Goal: Check status: Check status

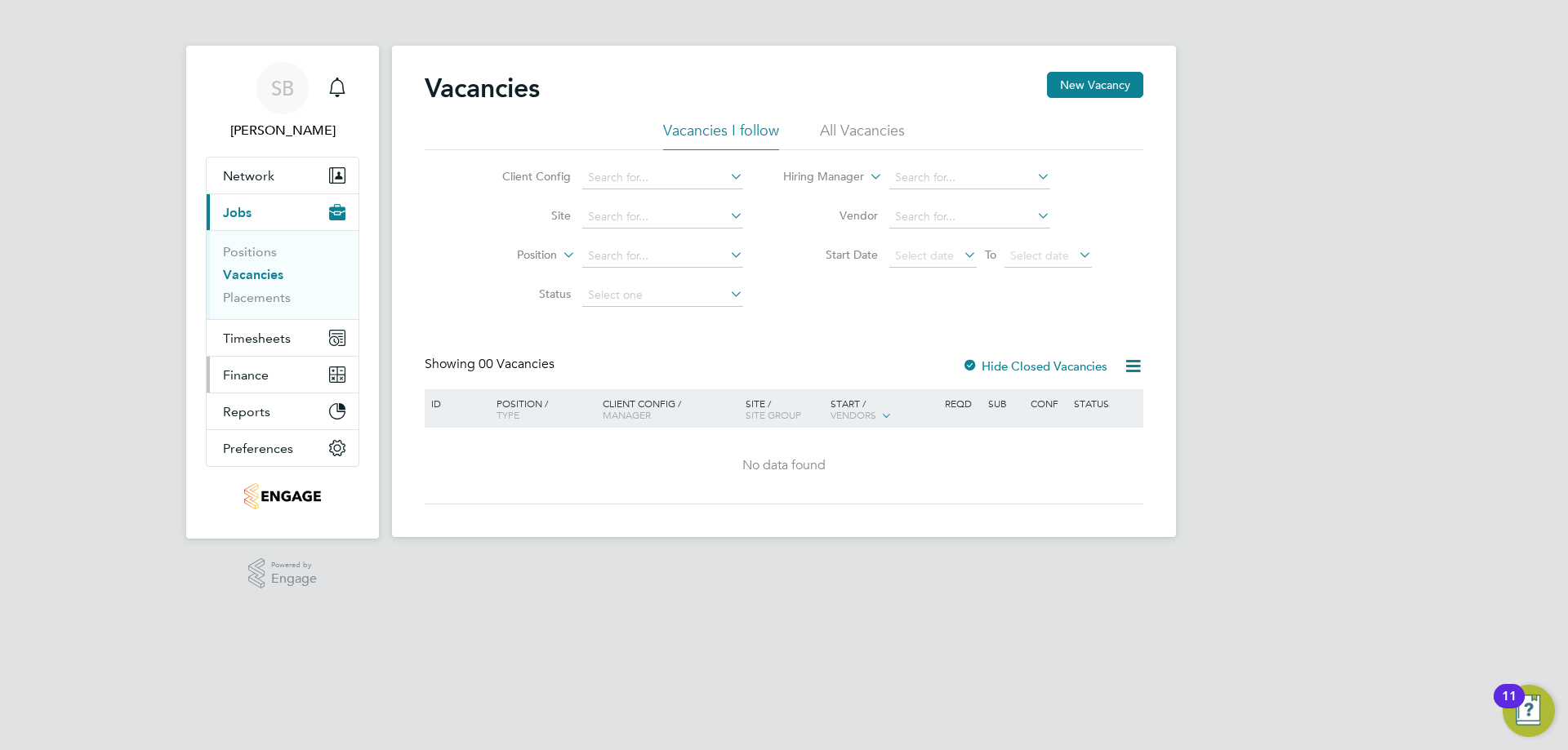
click at [267, 381] on span "Finance" at bounding box center [245, 375] width 45 height 15
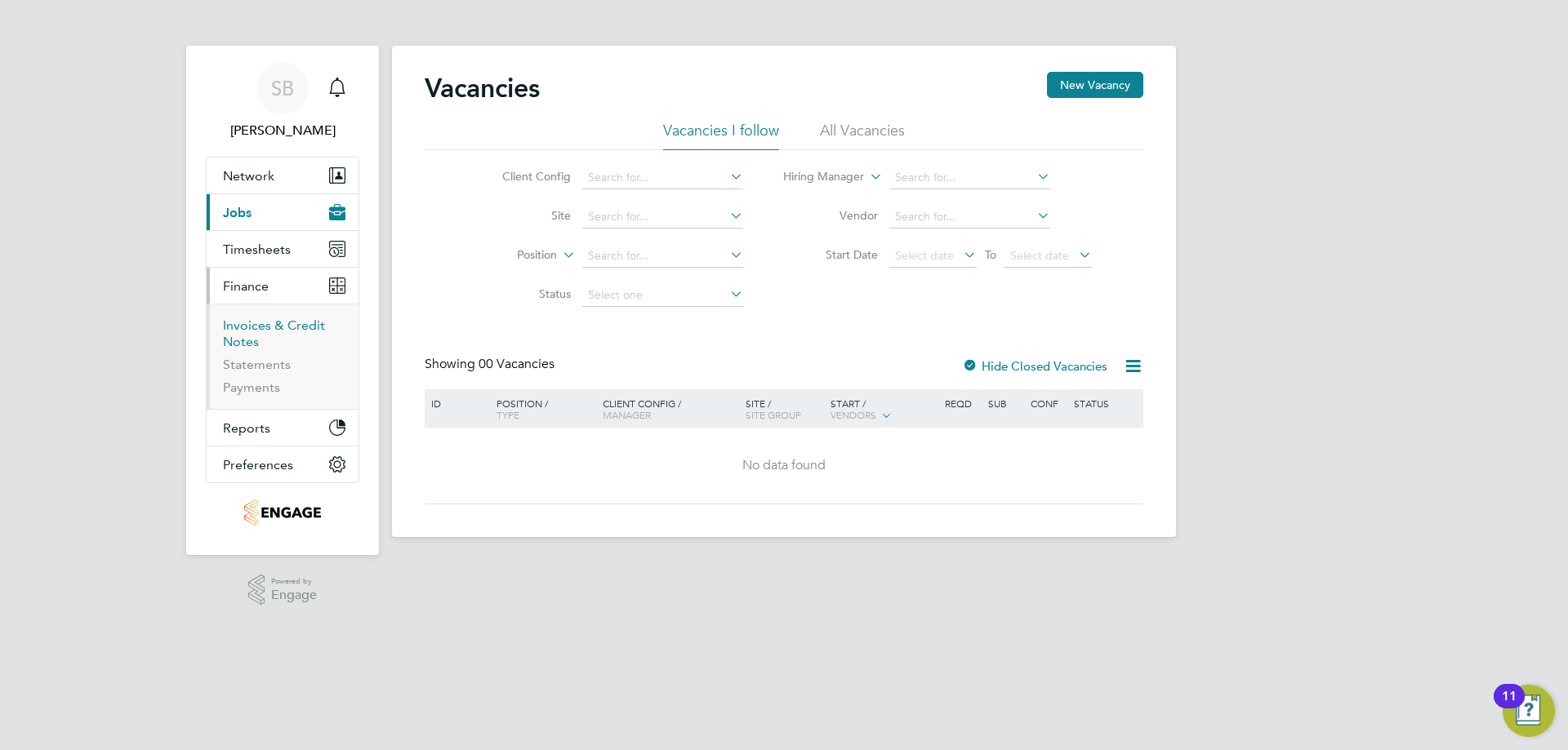
click at [267, 330] on link "Invoices & Credit Notes" at bounding box center [273, 333] width 102 height 32
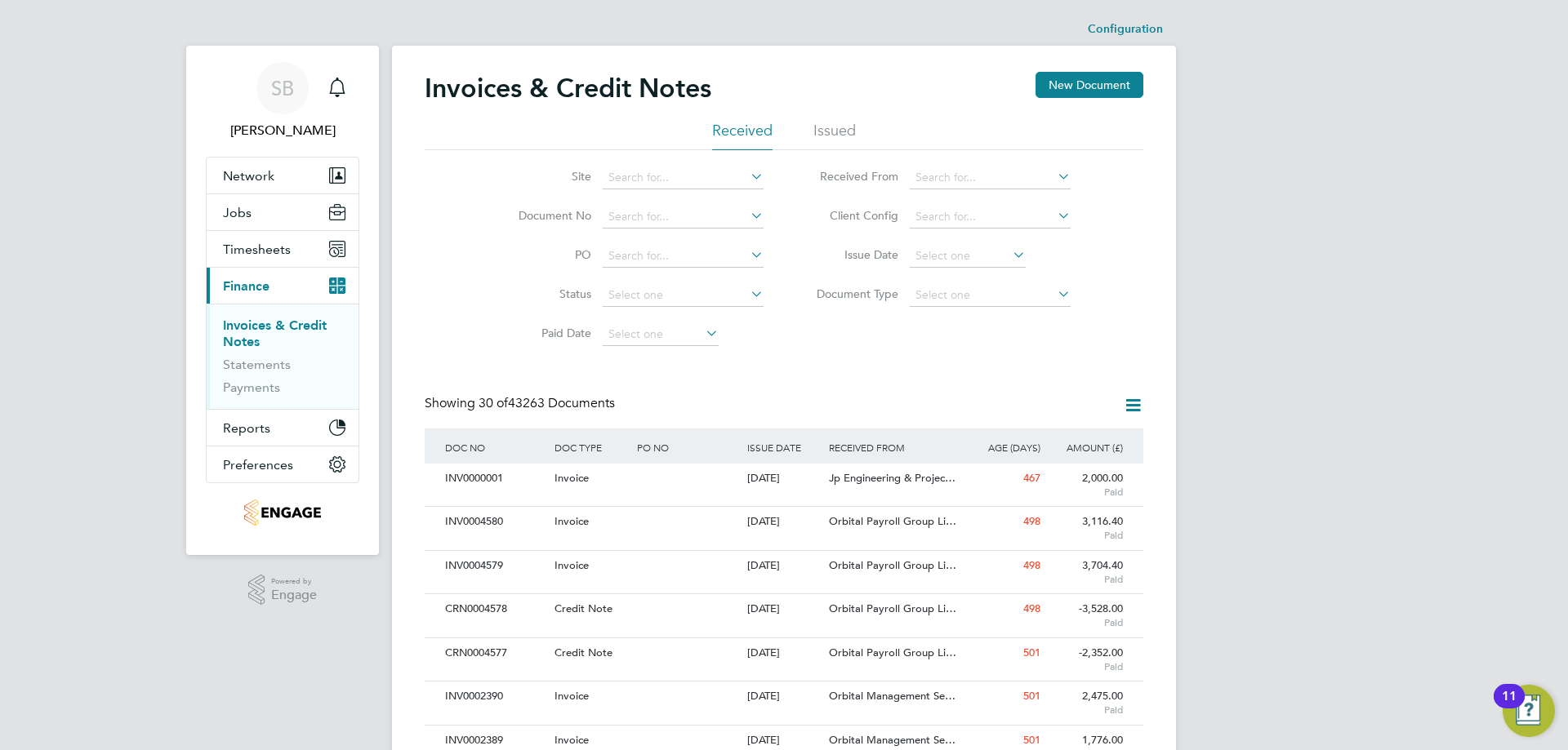
click at [820, 138] on li "Issued" at bounding box center [835, 135] width 43 height 29
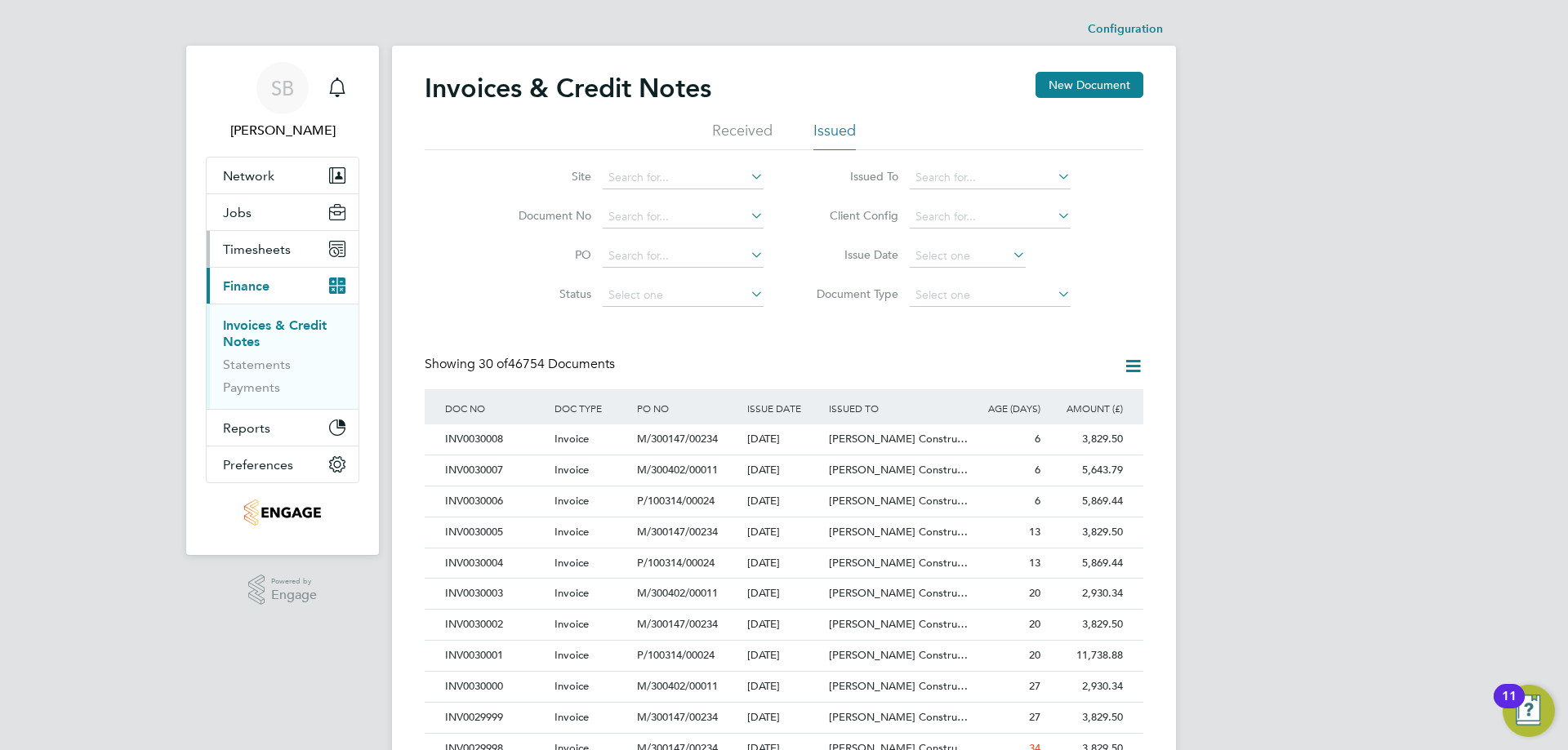
click at [285, 255] on span "Timesheets" at bounding box center [256, 249] width 68 height 15
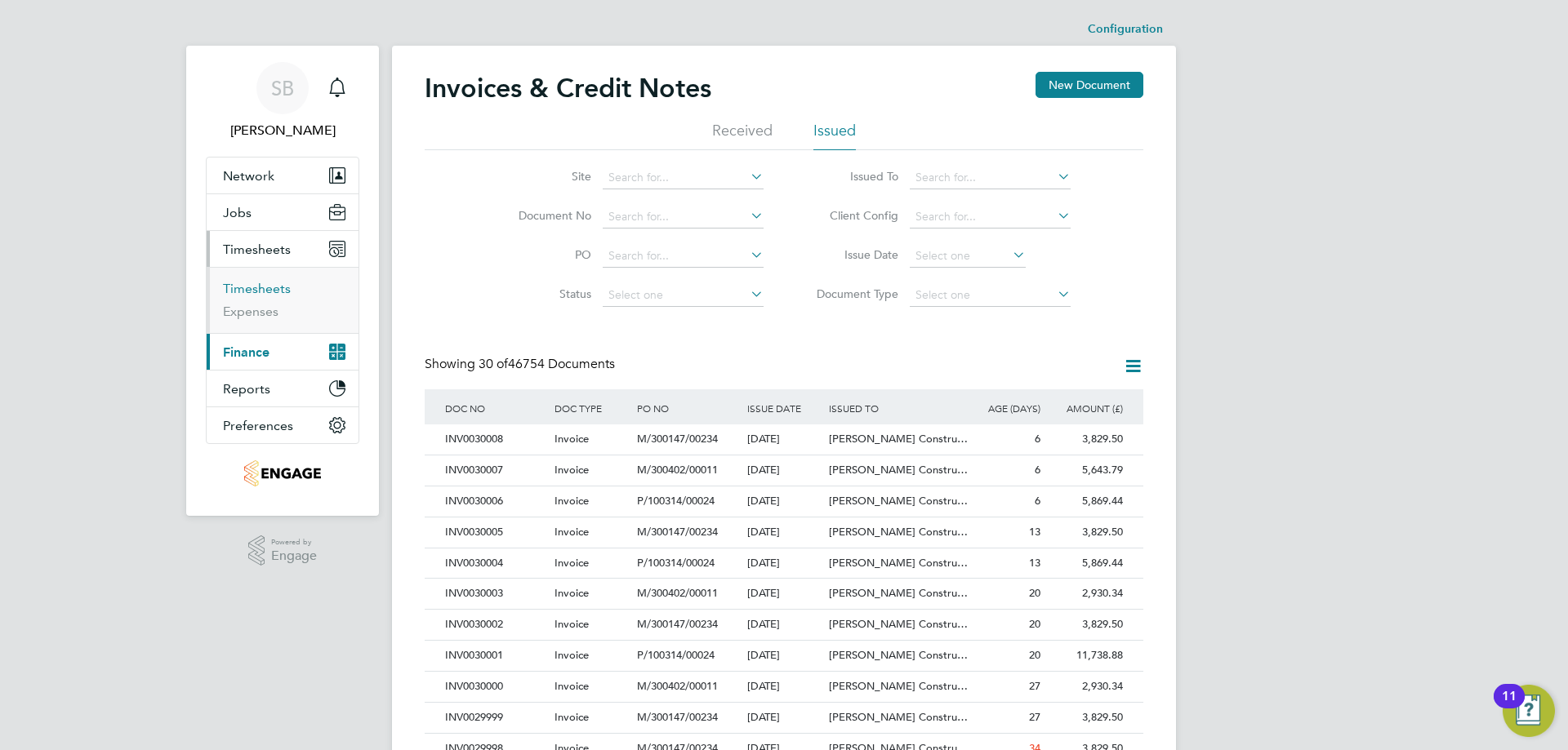
click at [268, 288] on link "Timesheets" at bounding box center [256, 289] width 68 height 15
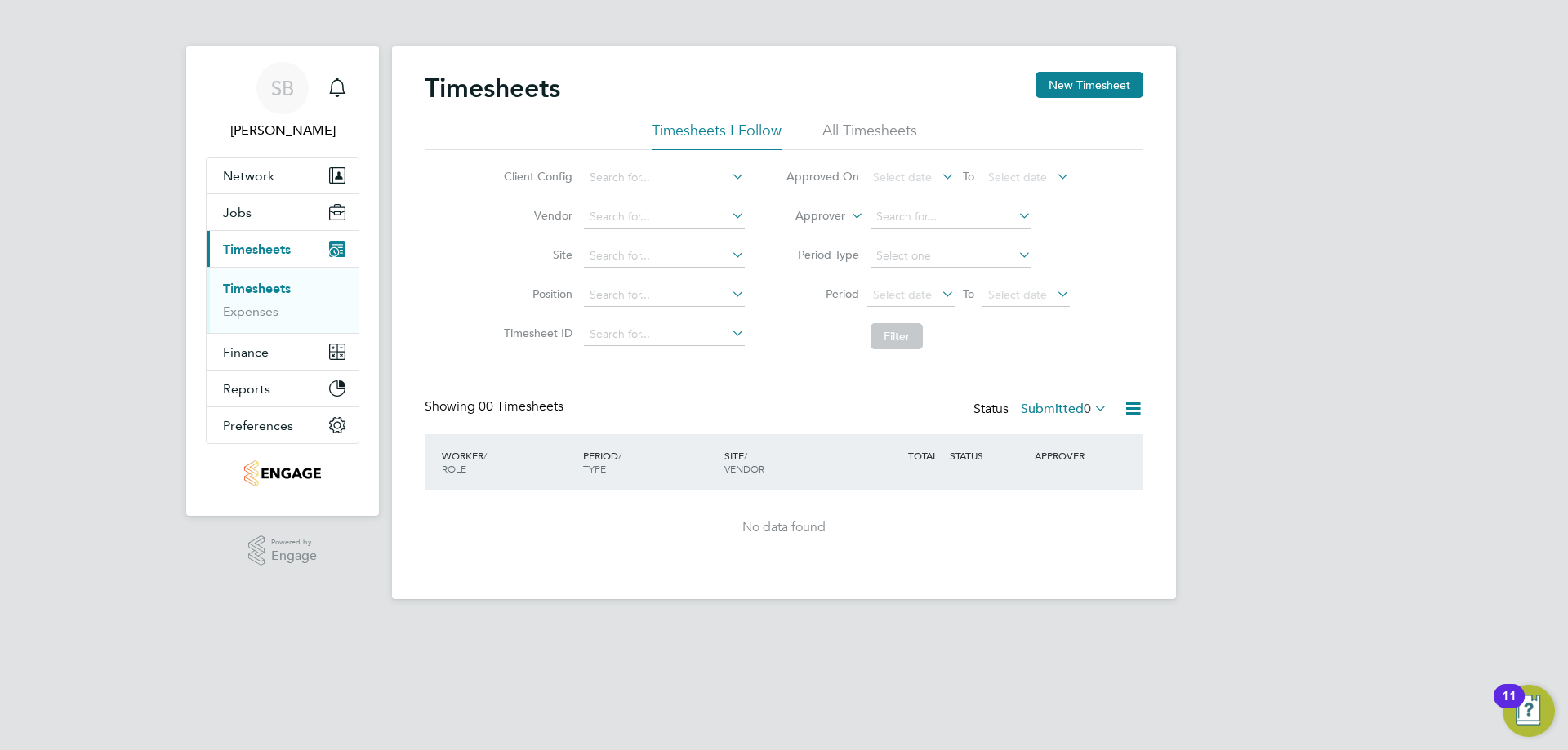
click at [843, 222] on label "Approver" at bounding box center [808, 216] width 74 height 16
click at [804, 234] on li "Worker" at bounding box center [805, 235] width 81 height 21
click at [923, 218] on input at bounding box center [951, 217] width 161 height 23
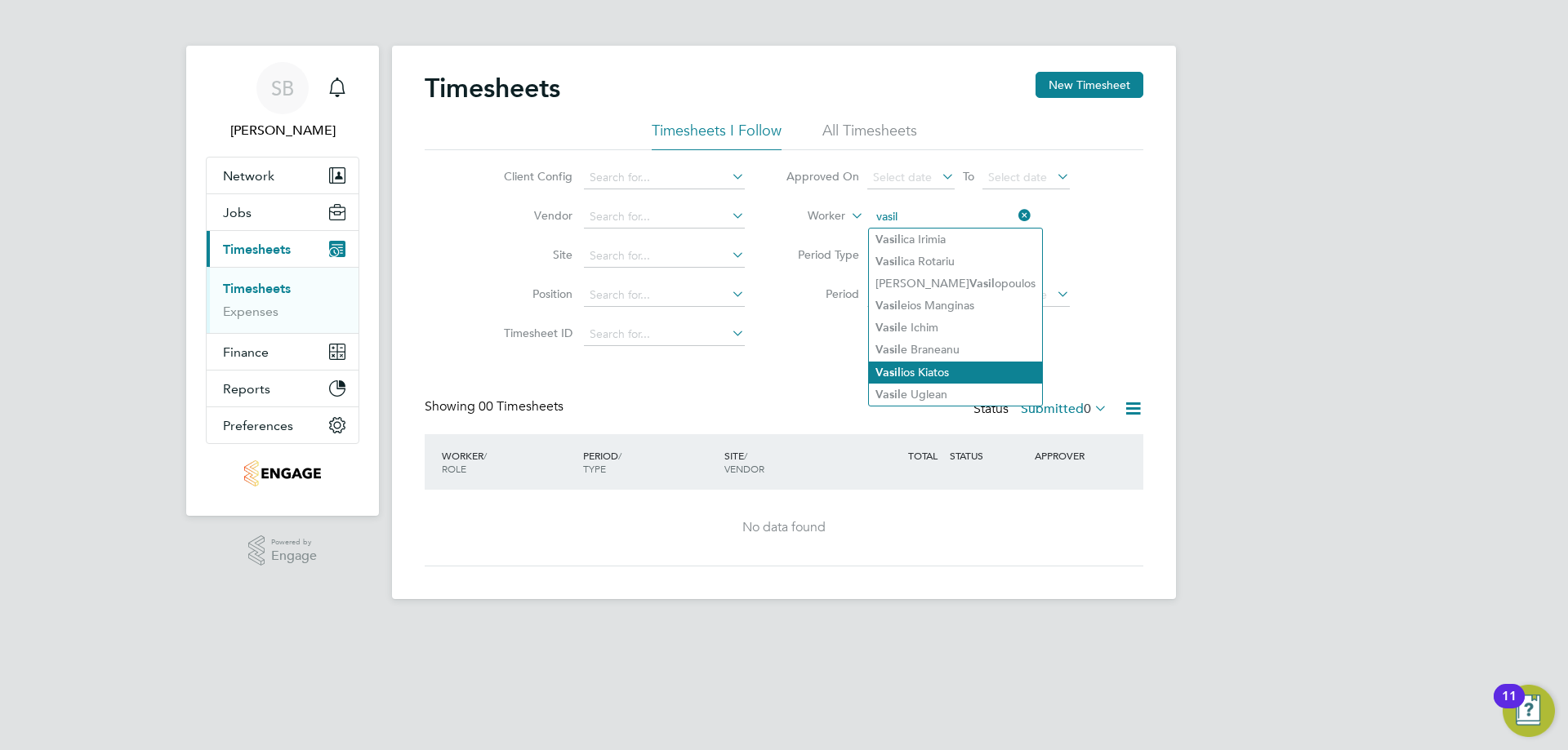
click at [939, 364] on li "Vasil ios Kiatos" at bounding box center [955, 373] width 173 height 22
type input "[PERSON_NAME]"
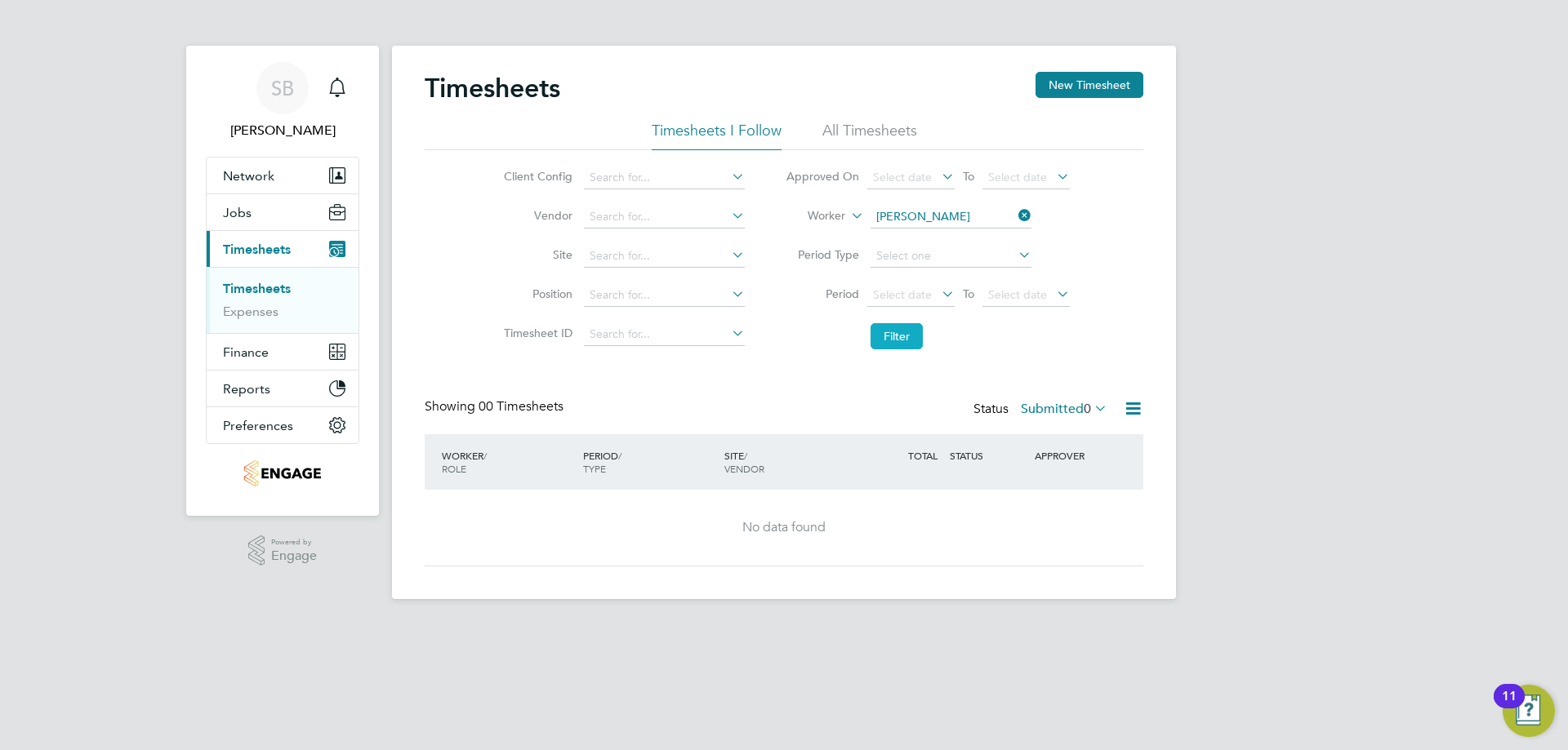
click at [911, 333] on button "Filter" at bounding box center [896, 336] width 52 height 26
click at [900, 133] on li "All Timesheets" at bounding box center [869, 135] width 94 height 29
click at [911, 334] on button "Filter" at bounding box center [896, 336] width 52 height 26
click at [1079, 407] on label "Submitted 0" at bounding box center [1064, 409] width 87 height 16
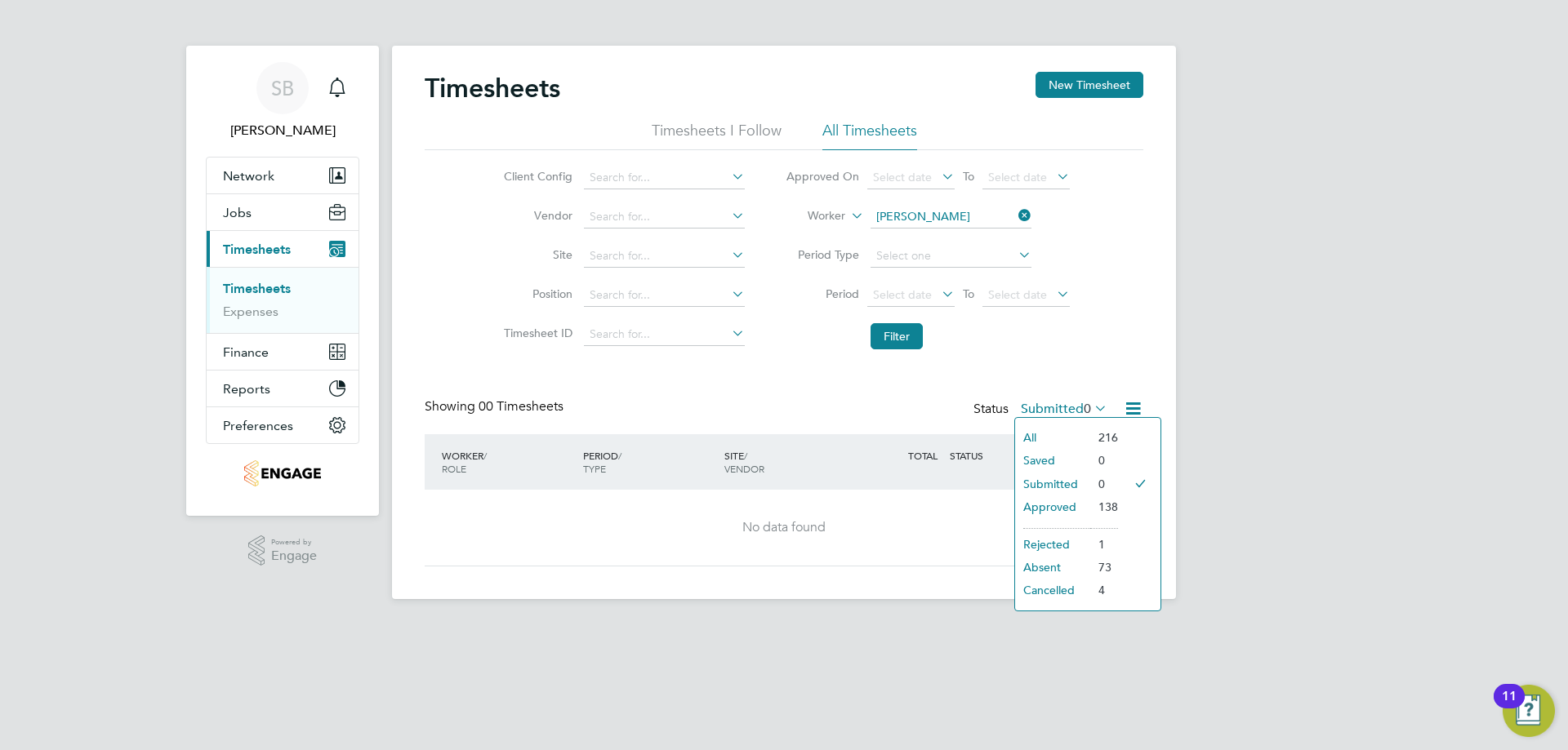
click at [1023, 437] on li "All" at bounding box center [1053, 437] width 75 height 23
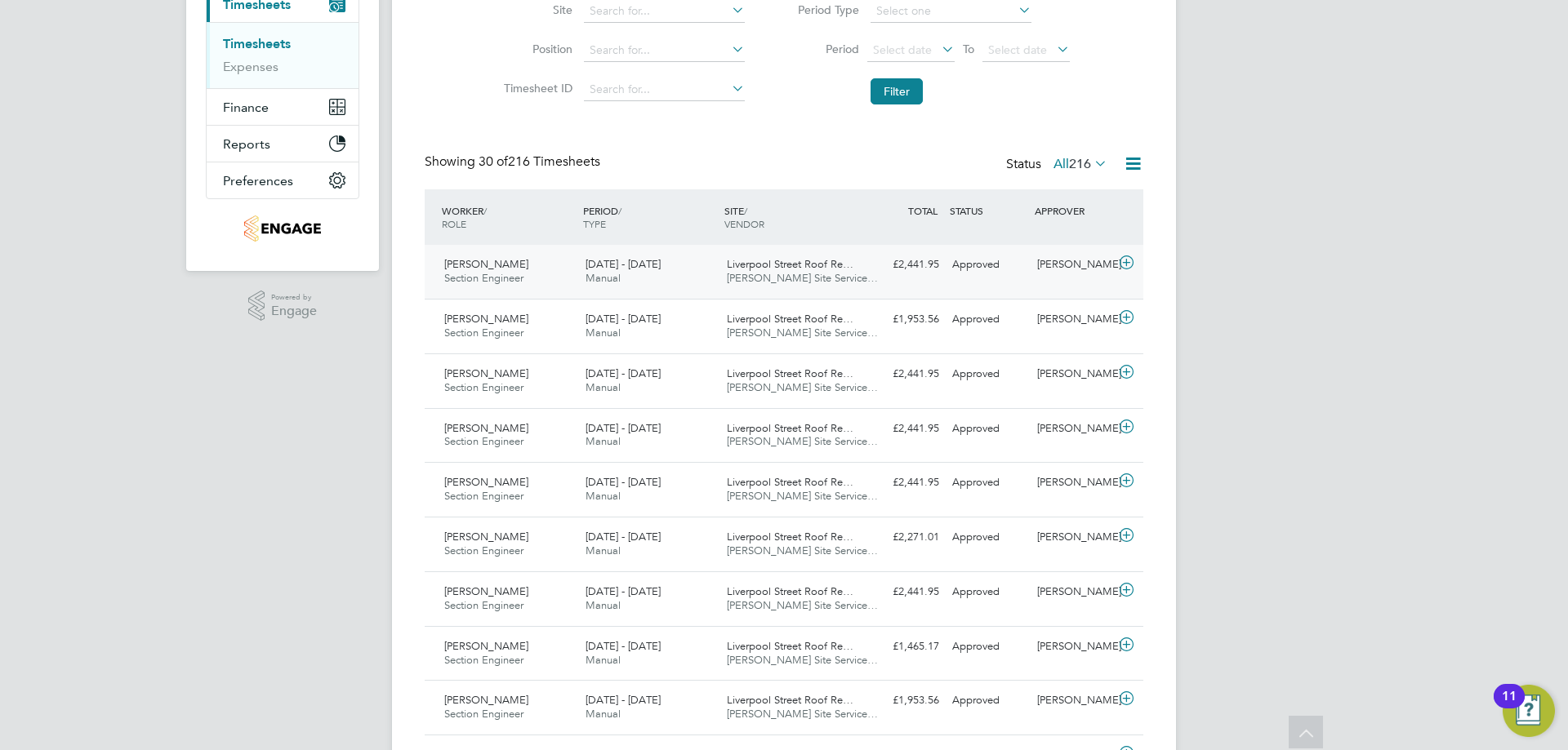
click at [1126, 265] on icon at bounding box center [1126, 262] width 21 height 13
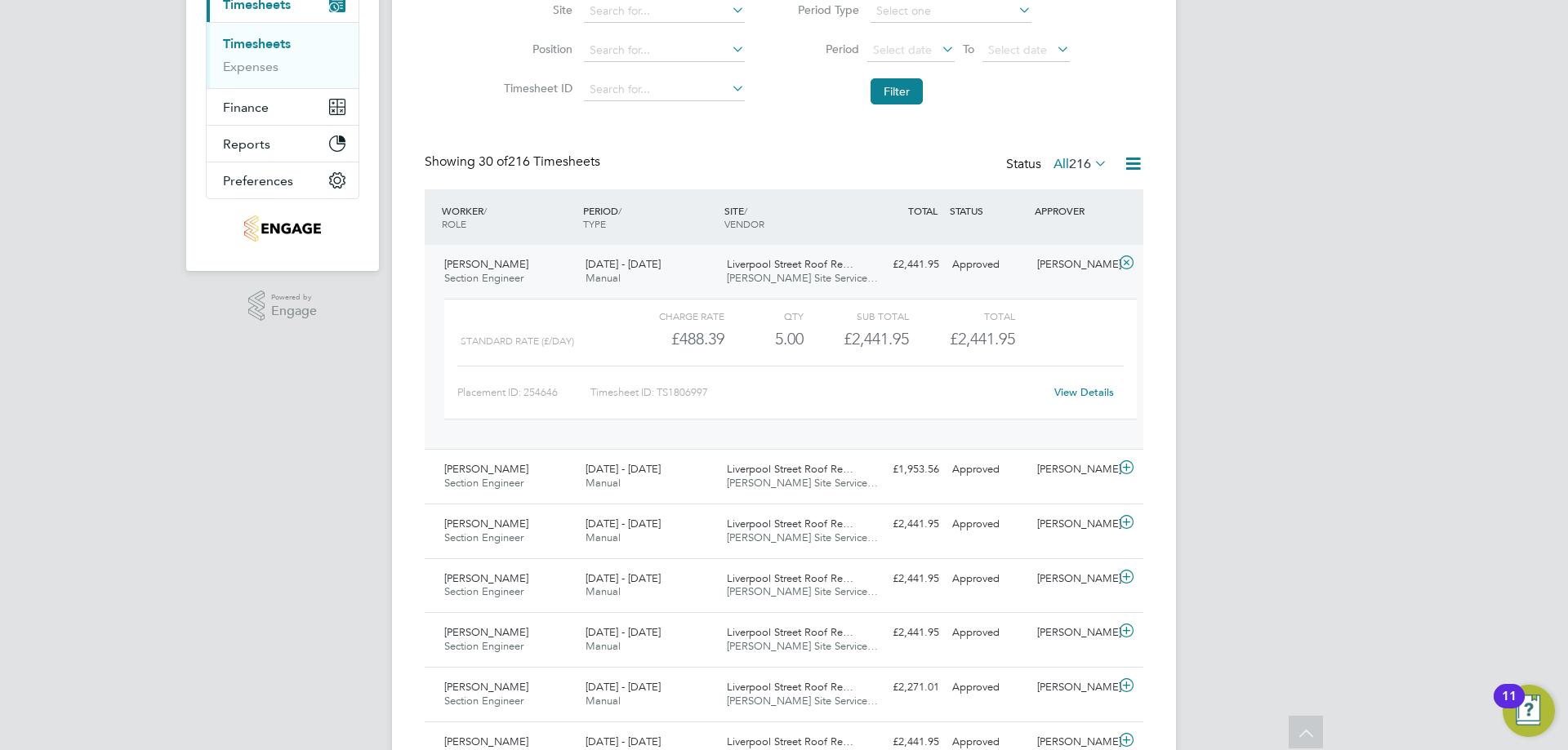
click at [1077, 390] on link "View Details" at bounding box center [1084, 393] width 60 height 14
click at [1126, 258] on icon at bounding box center [1126, 262] width 21 height 13
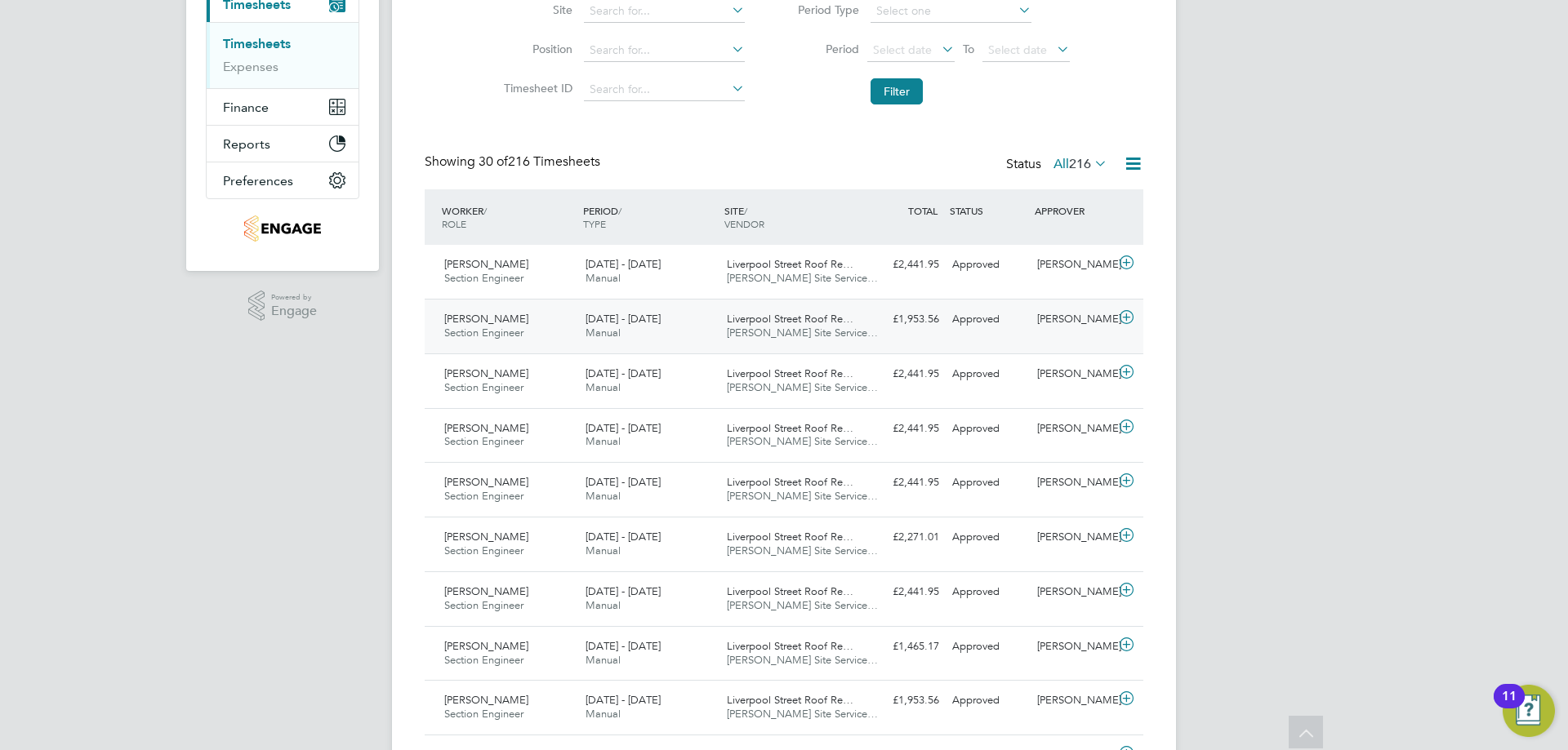
click at [1125, 320] on icon at bounding box center [1126, 317] width 21 height 13
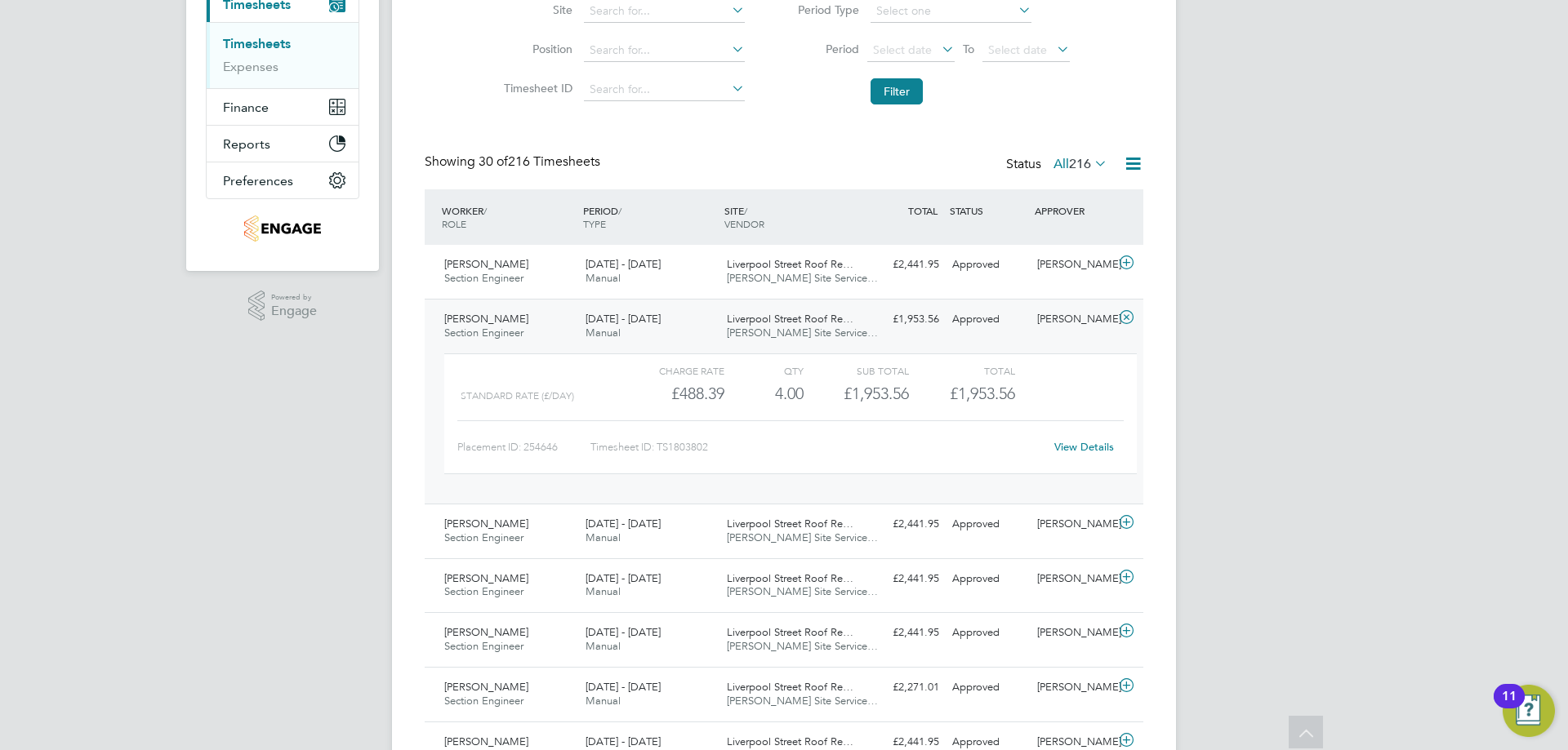
click at [1076, 445] on link "View Details" at bounding box center [1084, 447] width 60 height 14
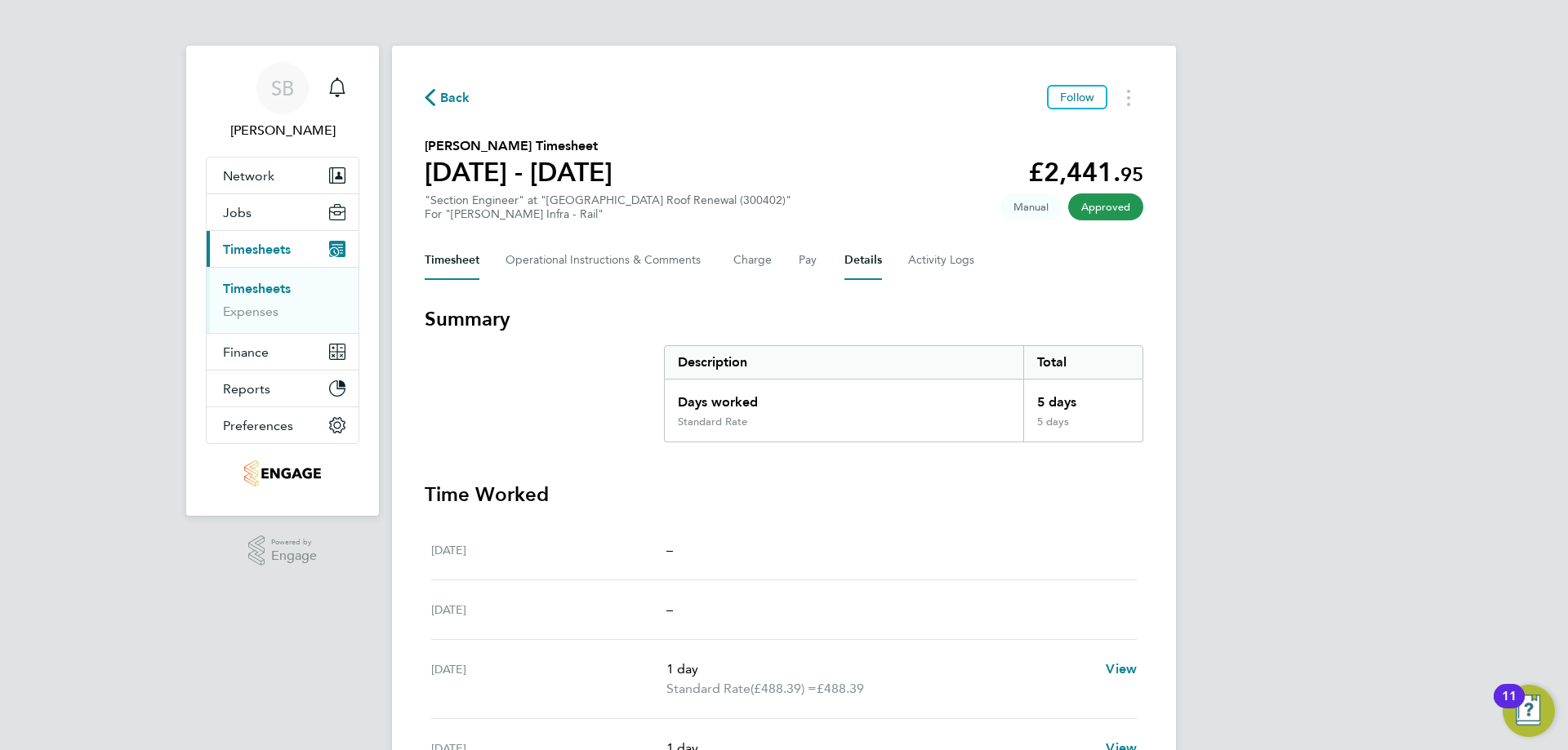
click at [858, 261] on button "Details" at bounding box center [863, 261] width 38 height 39
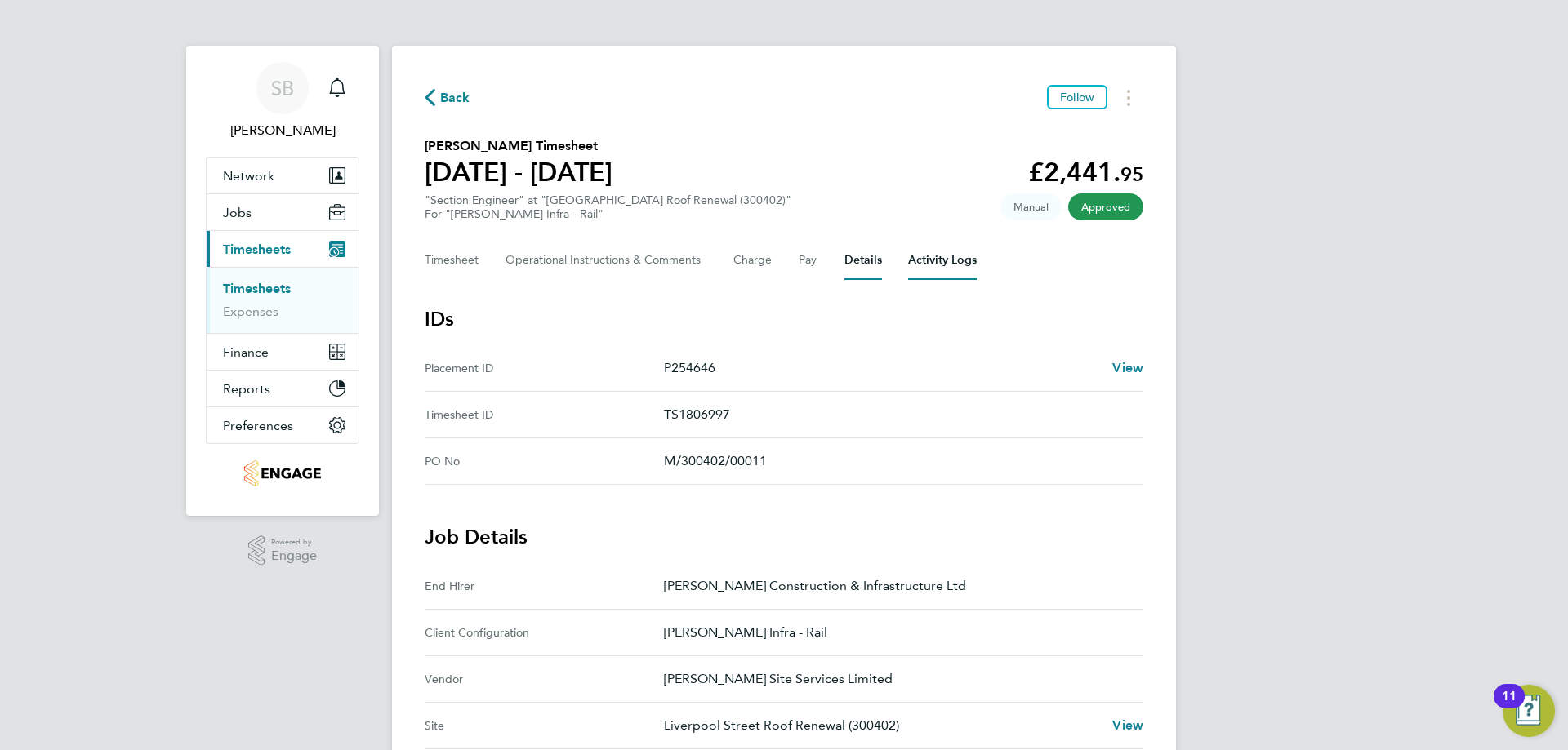
click at [918, 268] on Logs-tab "Activity Logs" at bounding box center [942, 261] width 69 height 39
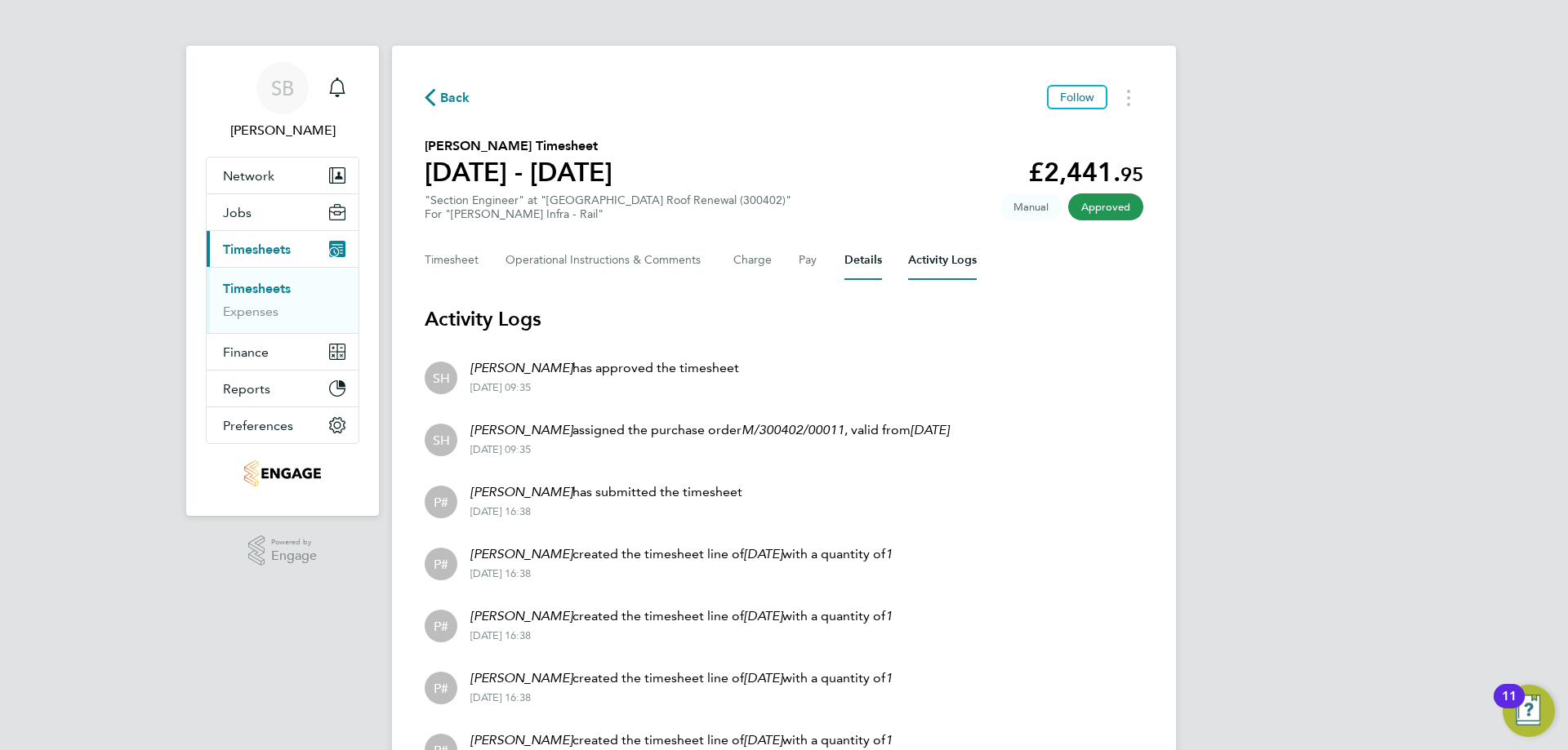
click at [847, 251] on button "Details" at bounding box center [863, 261] width 38 height 39
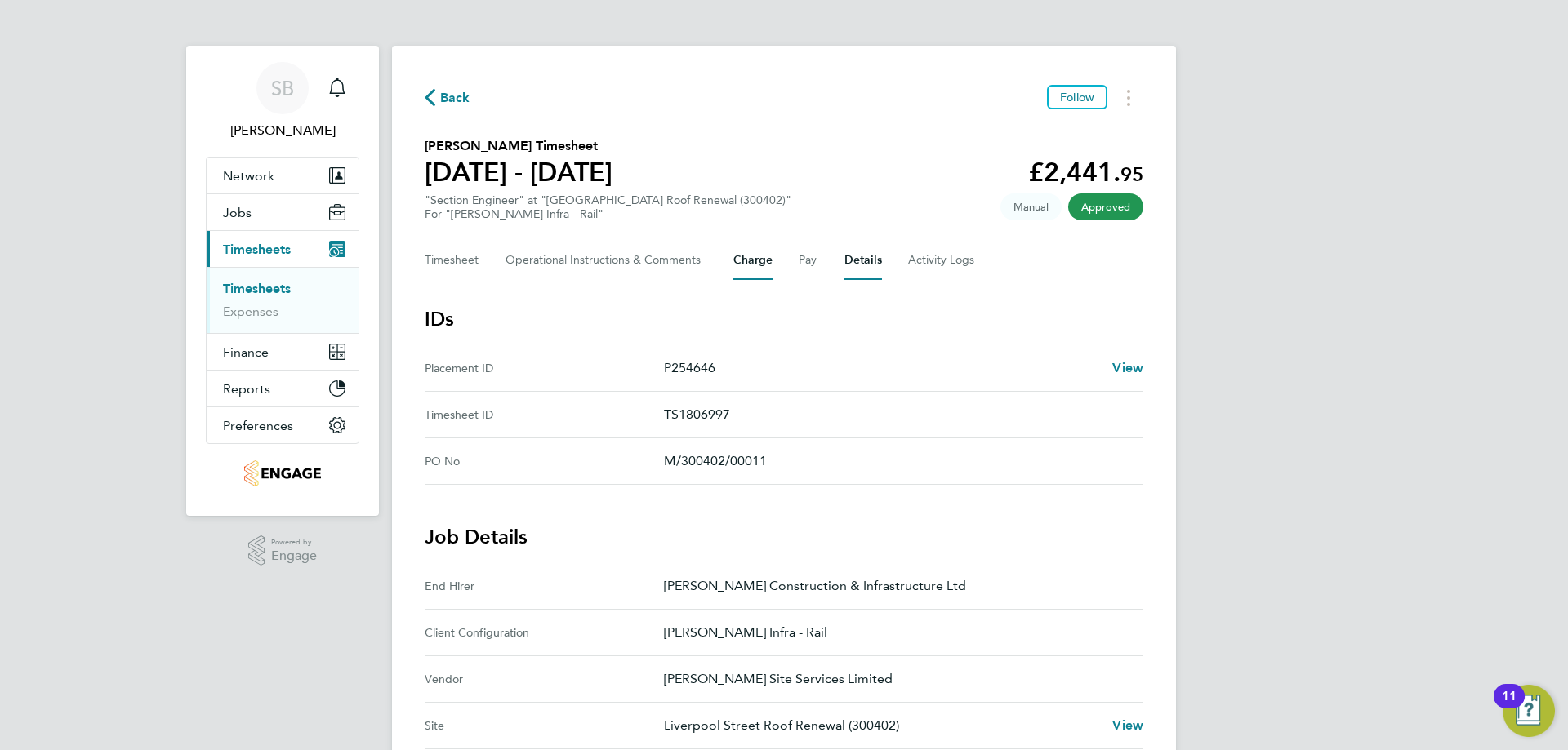
click at [746, 257] on button "Charge" at bounding box center [753, 261] width 39 height 39
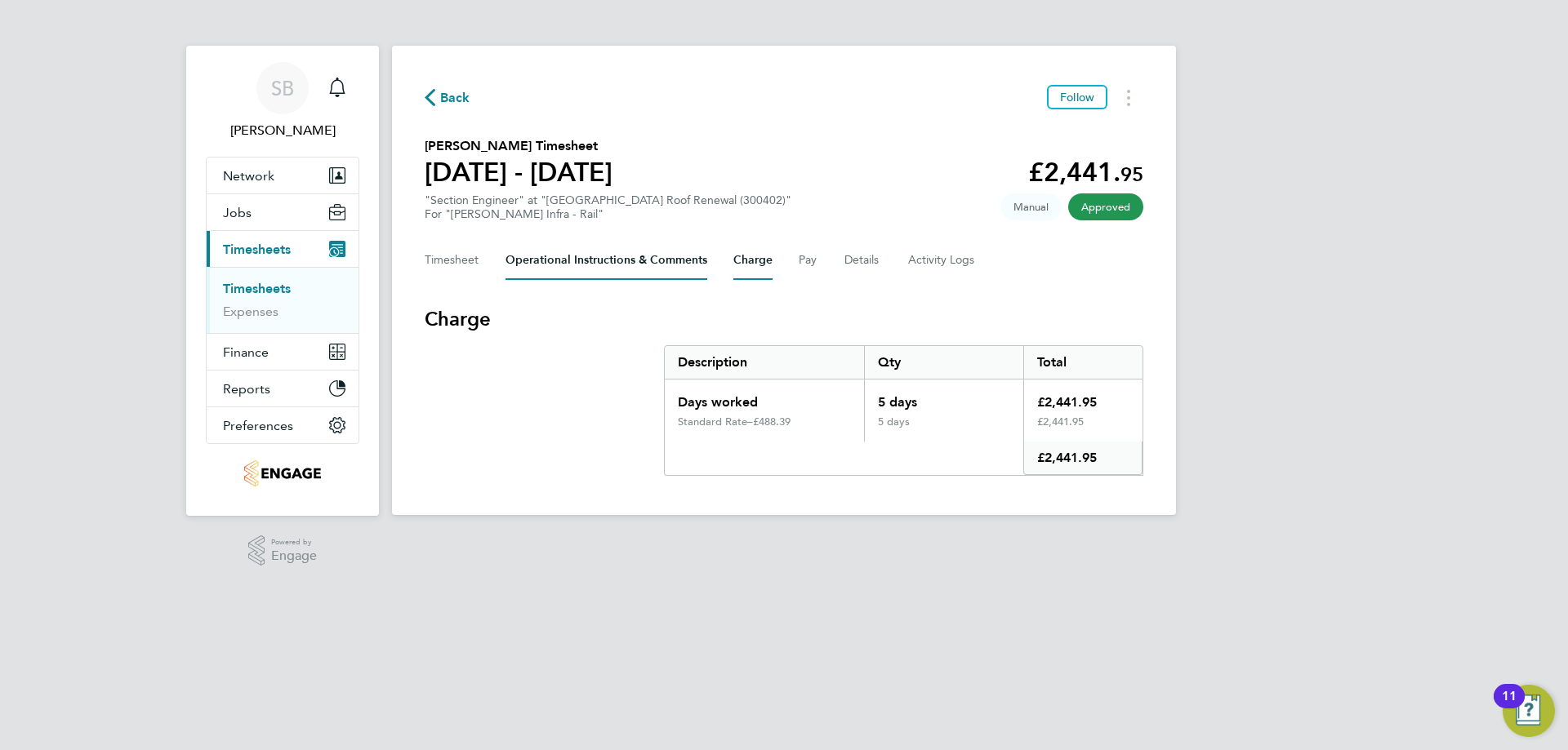
click at [610, 247] on Comments-tab "Operational Instructions & Comments" at bounding box center [606, 261] width 201 height 39
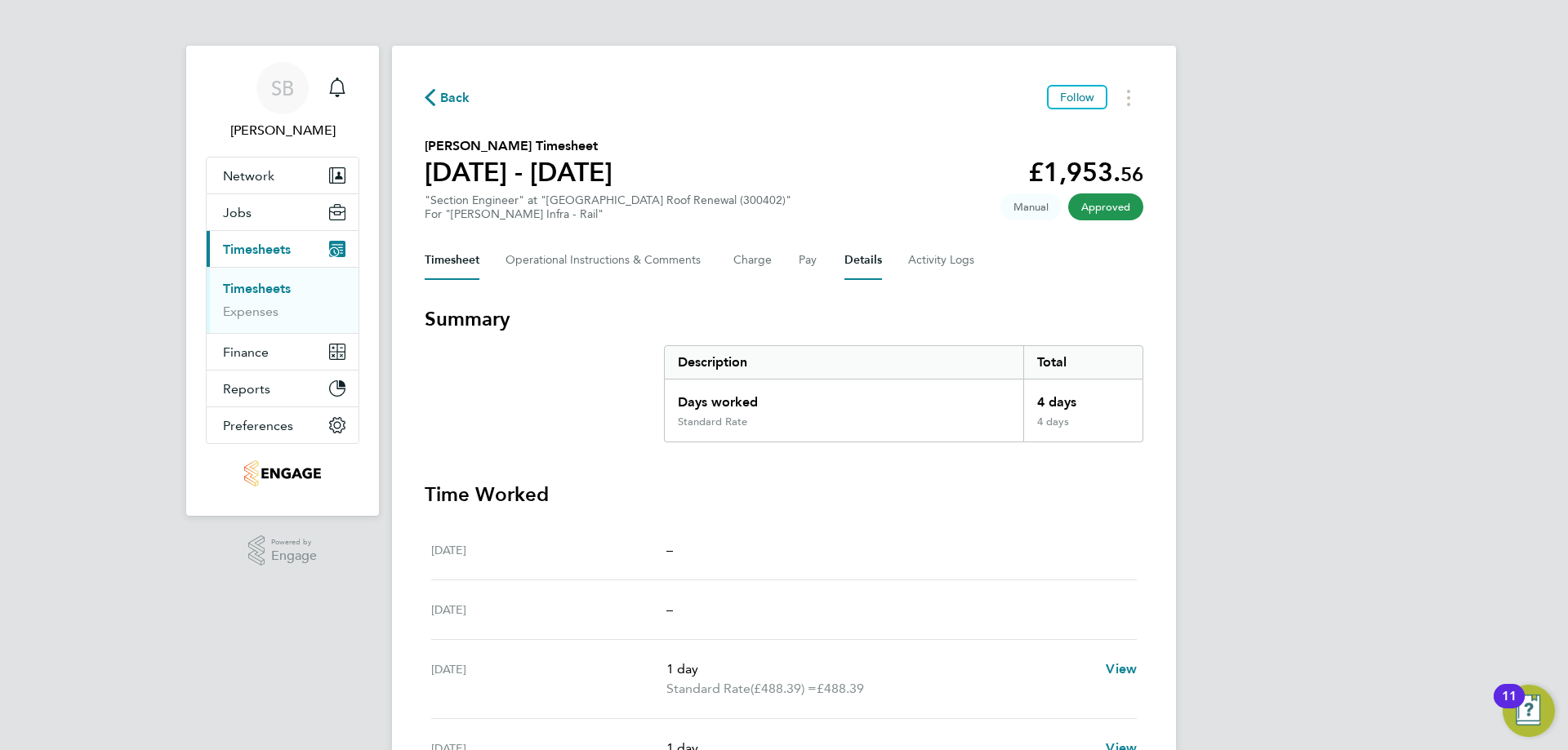
click at [865, 261] on button "Details" at bounding box center [863, 261] width 38 height 39
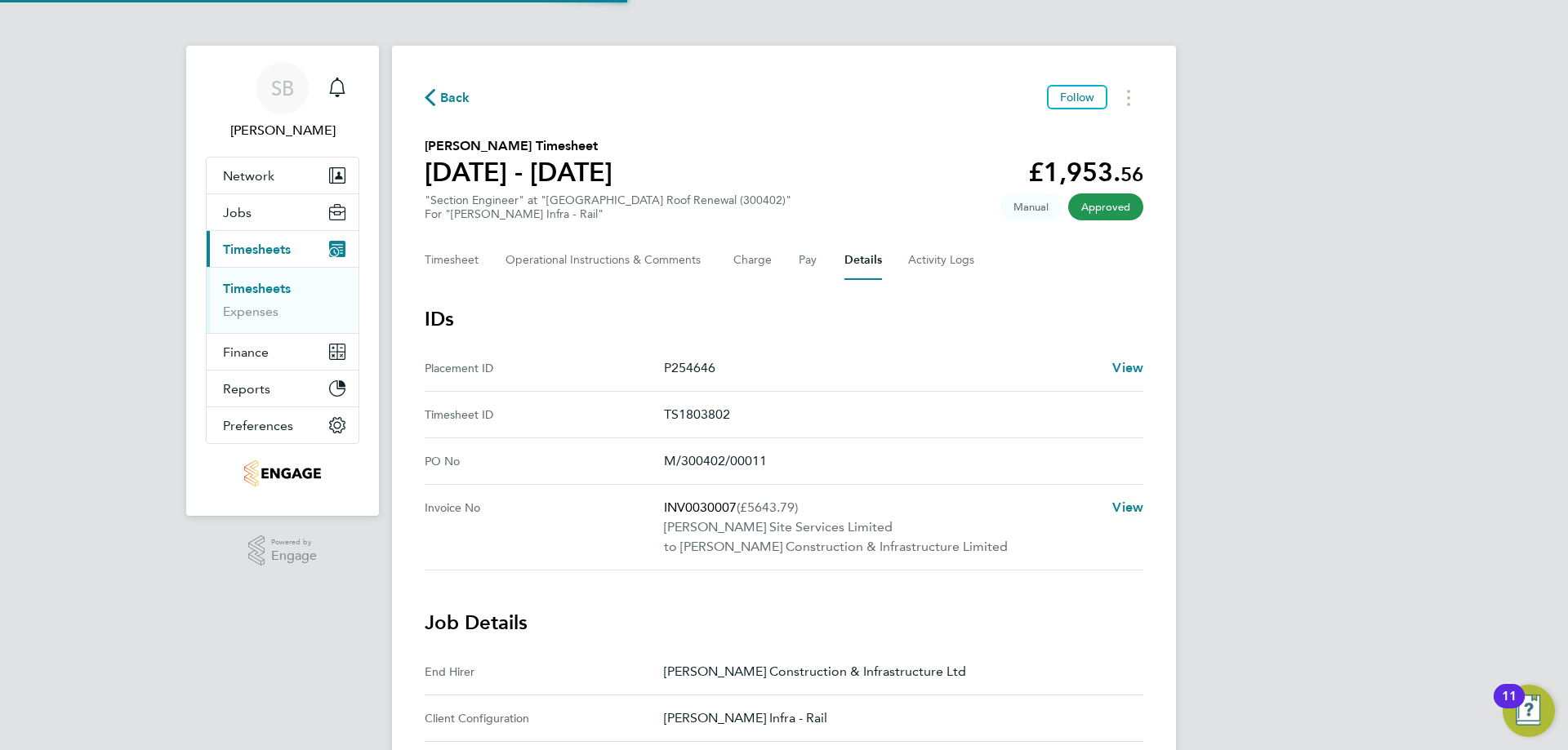
scroll to position [81, 0]
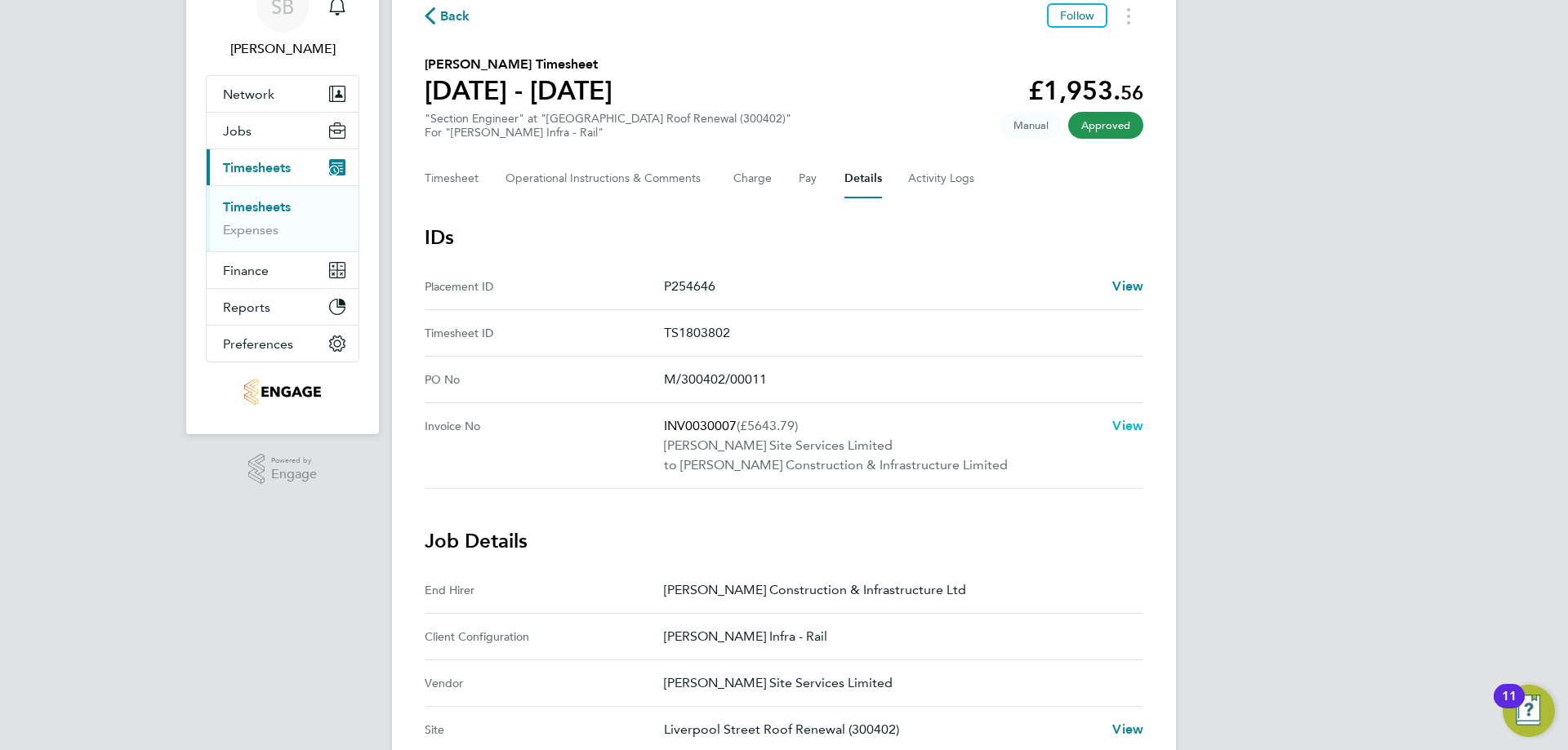
click at [1125, 424] on span "View" at bounding box center [1127, 426] width 31 height 15
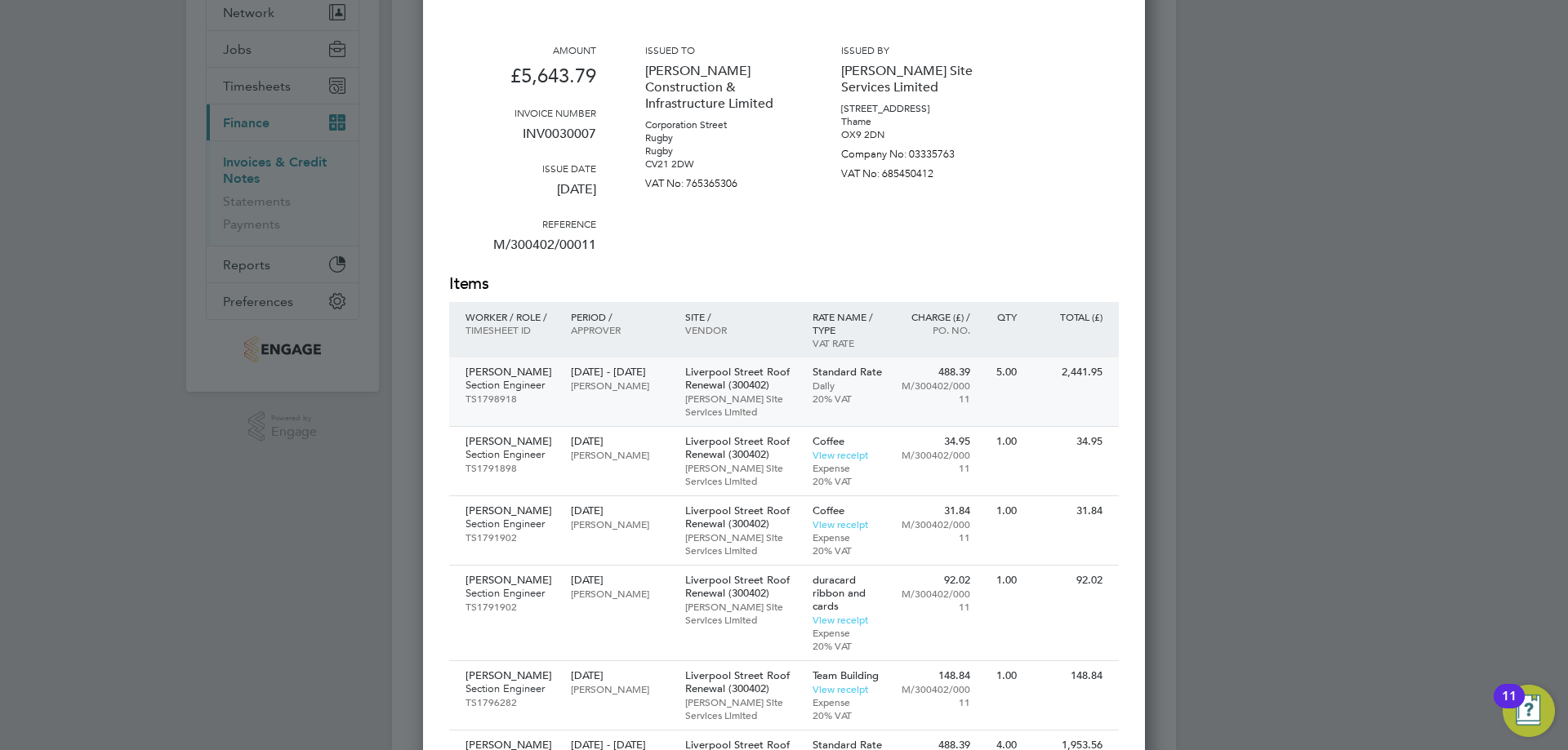
scroll to position [245, 0]
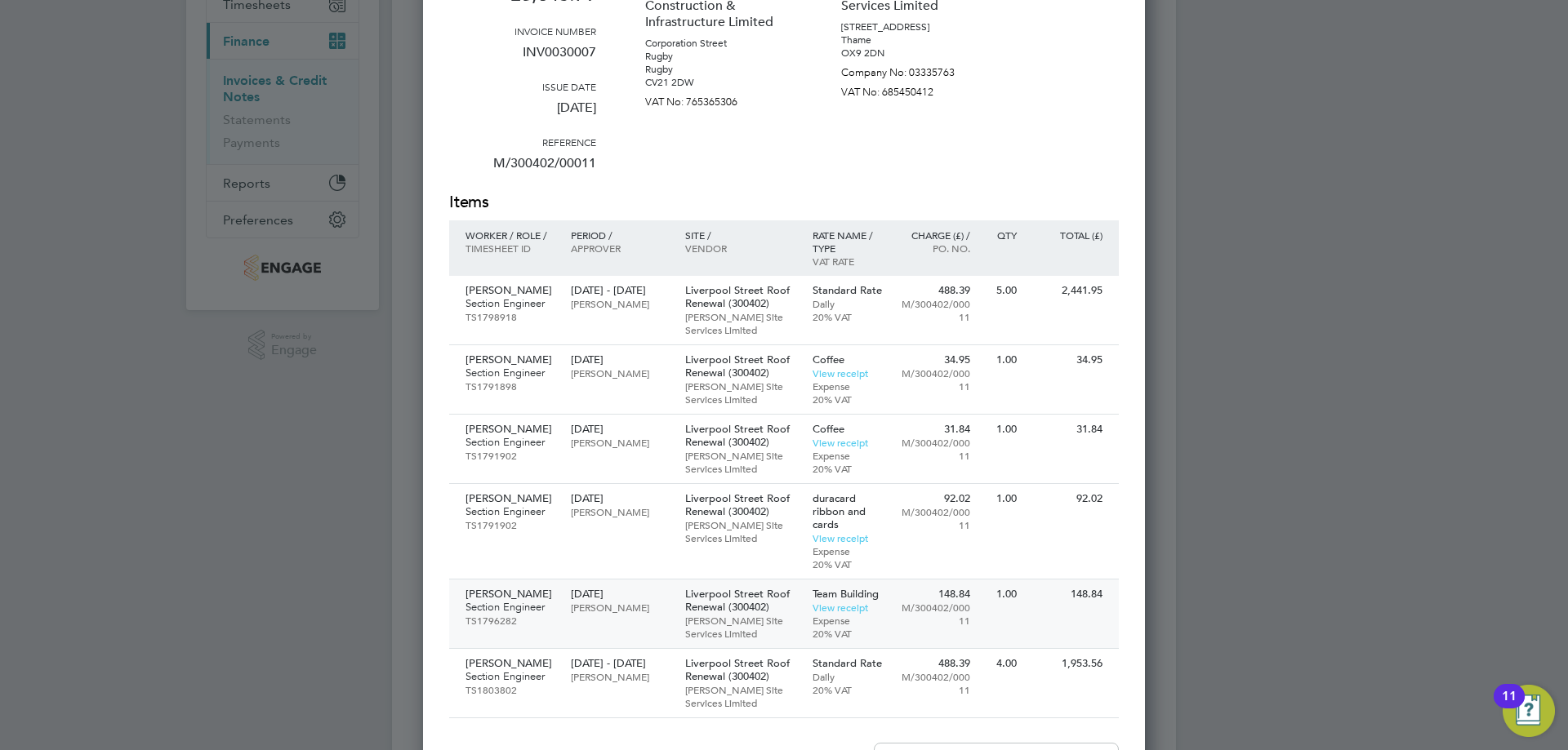
click at [850, 601] on link "View receipt" at bounding box center [840, 607] width 56 height 13
